Goal: Check status: Check status

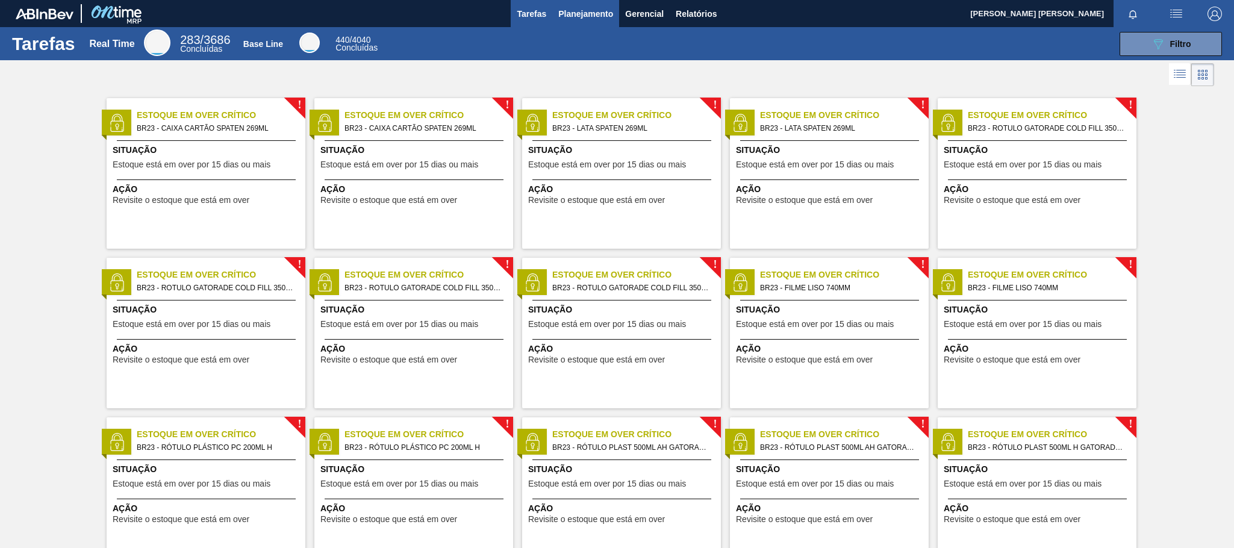
click at [587, 4] on button "Planejamento" at bounding box center [585, 13] width 67 height 27
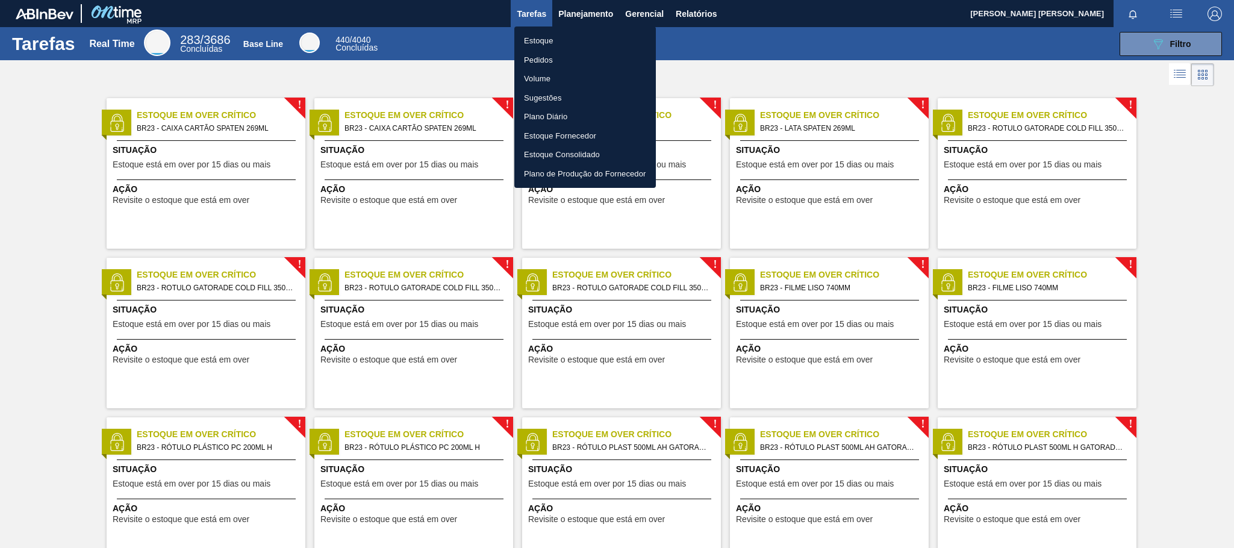
click at [542, 58] on li "Pedidos" at bounding box center [584, 60] width 141 height 19
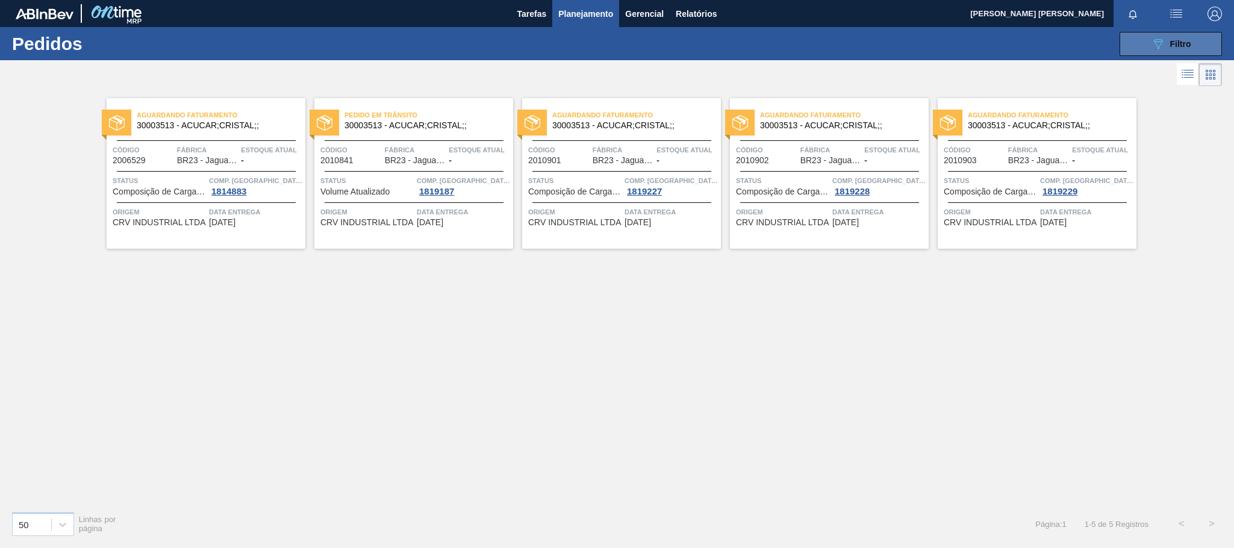
click at [1142, 40] on button "089F7B8B-B2A5-4AFE-B5C0-19BA573D28AC Filtro" at bounding box center [1170, 44] width 102 height 24
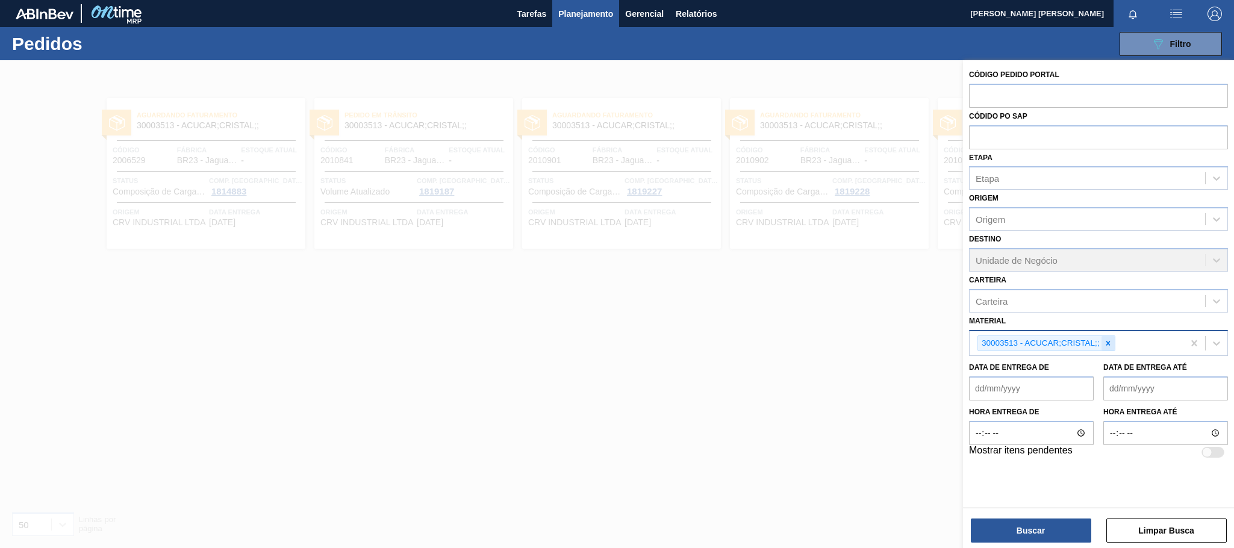
click at [1113, 341] on div at bounding box center [1107, 343] width 13 height 15
paste input "30033742"
type input "30033742"
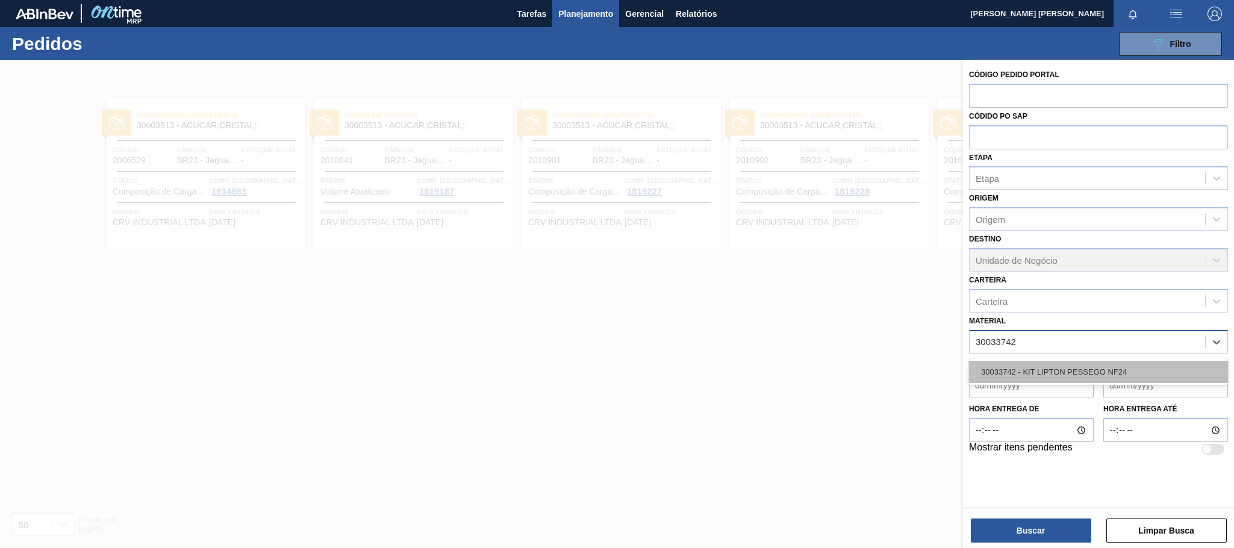
click at [1102, 362] on div "30033742 - KIT LIPTON PESSEGO NF24" at bounding box center [1098, 372] width 259 height 22
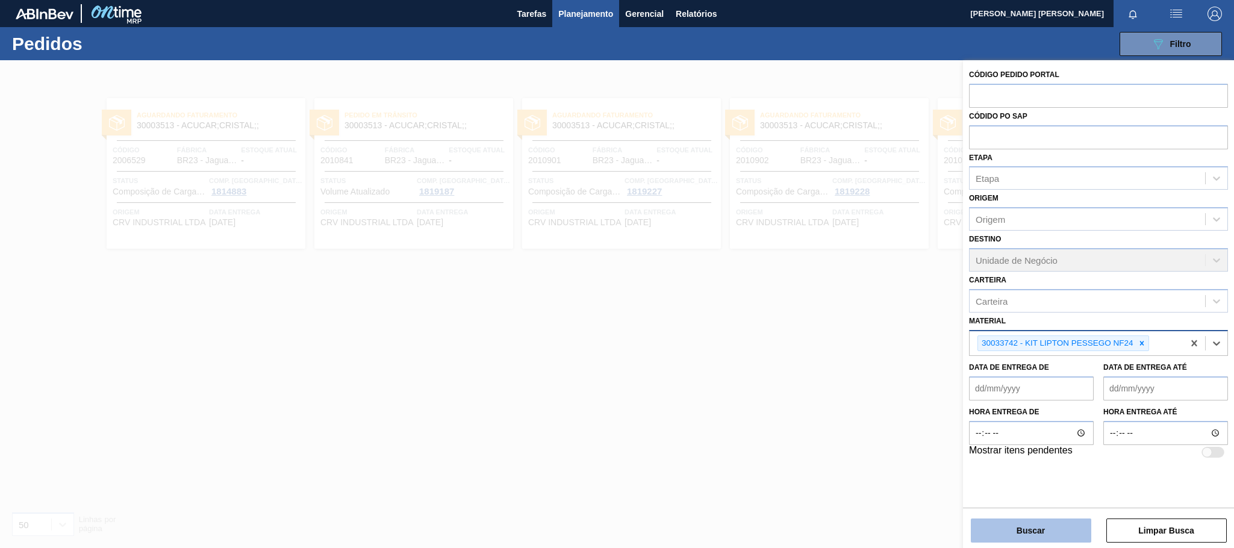
click at [1026, 524] on button "Buscar" at bounding box center [1031, 530] width 120 height 24
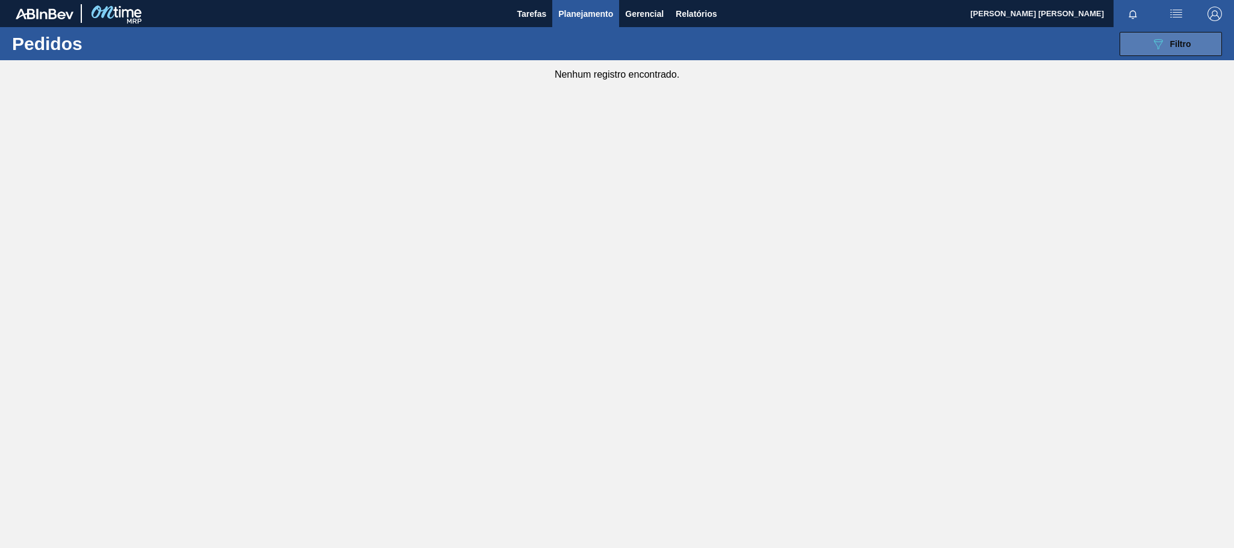
click at [1145, 51] on button "089F7B8B-B2A5-4AFE-B5C0-19BA573D28AC Filtro" at bounding box center [1170, 44] width 102 height 24
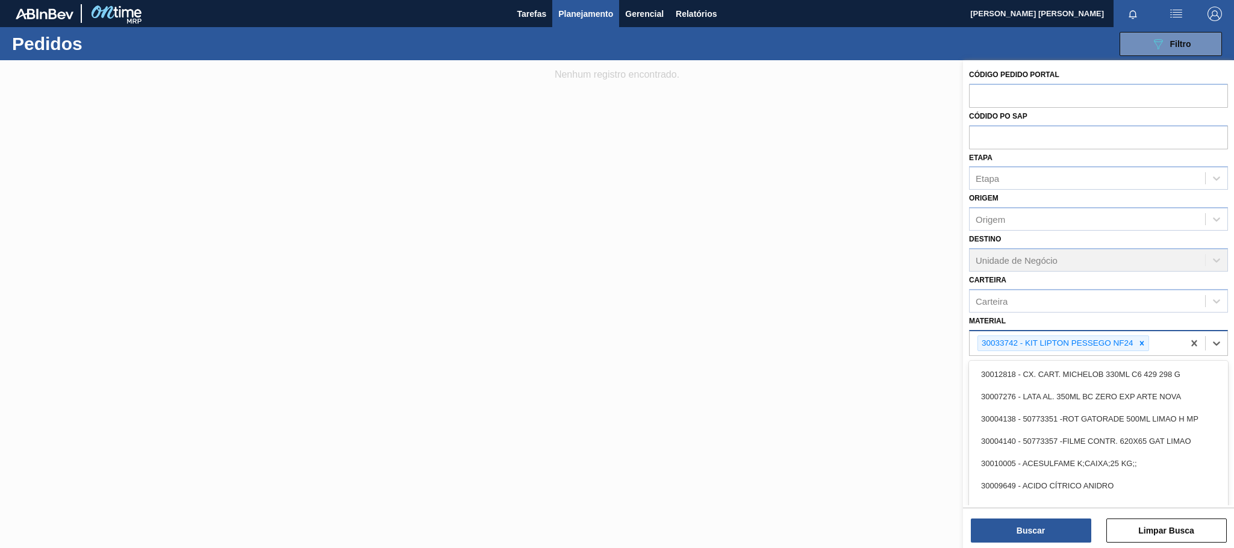
click at [1151, 342] on div "30033742 - KIT LIPTON PESSEGO NF24" at bounding box center [1076, 343] width 214 height 25
click at [1142, 339] on icon at bounding box center [1141, 343] width 8 height 8
